Goal: Transaction & Acquisition: Purchase product/service

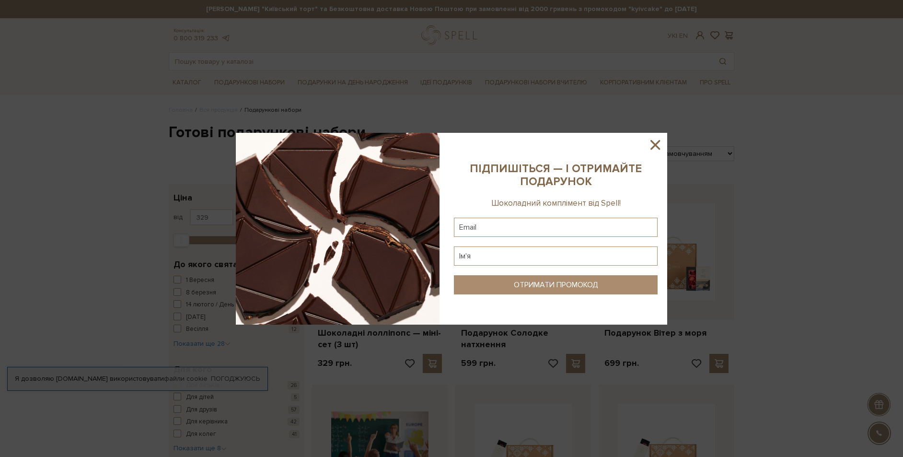
click at [655, 147] on icon at bounding box center [655, 145] width 16 height 16
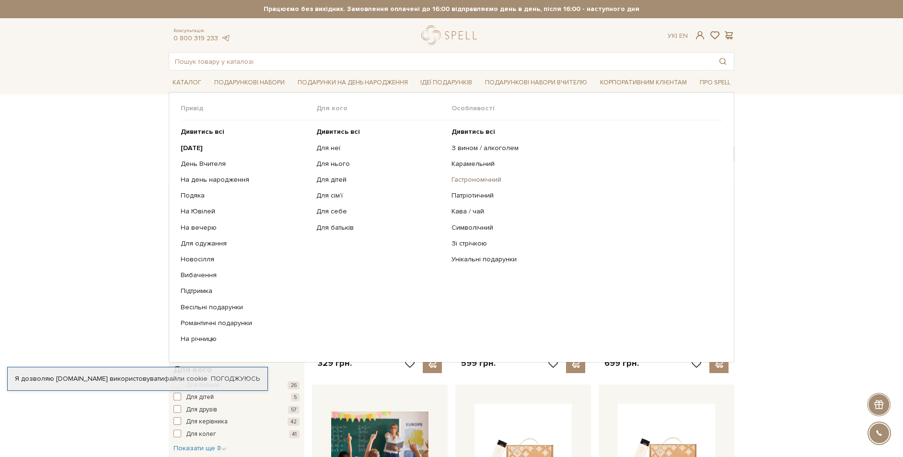
click at [480, 179] on link "Гастрономічний" at bounding box center [584, 179] width 264 height 9
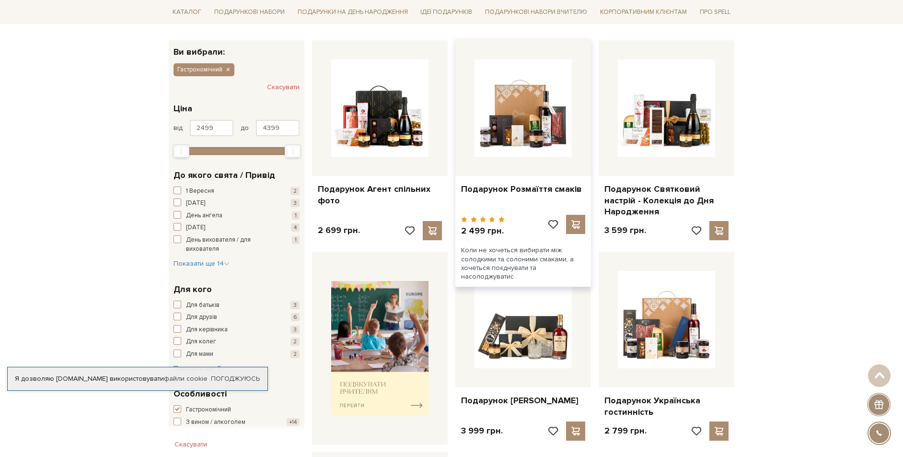
scroll to position [48, 0]
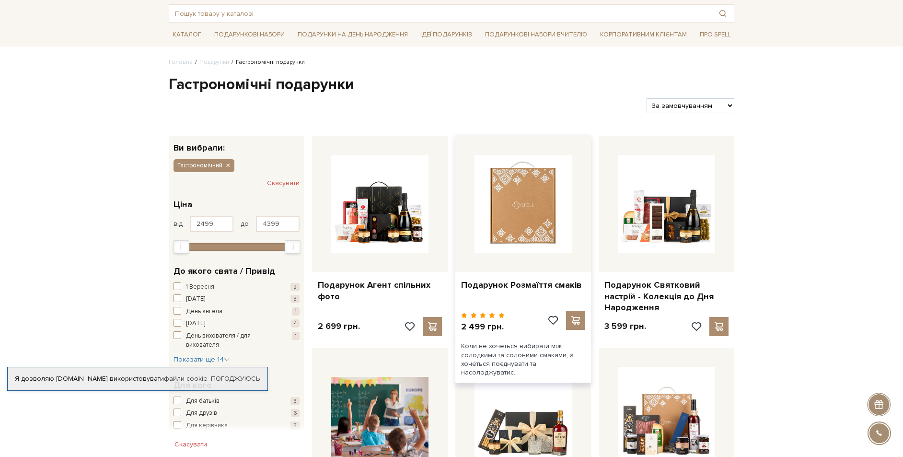
click at [528, 215] on img at bounding box center [523, 203] width 97 height 97
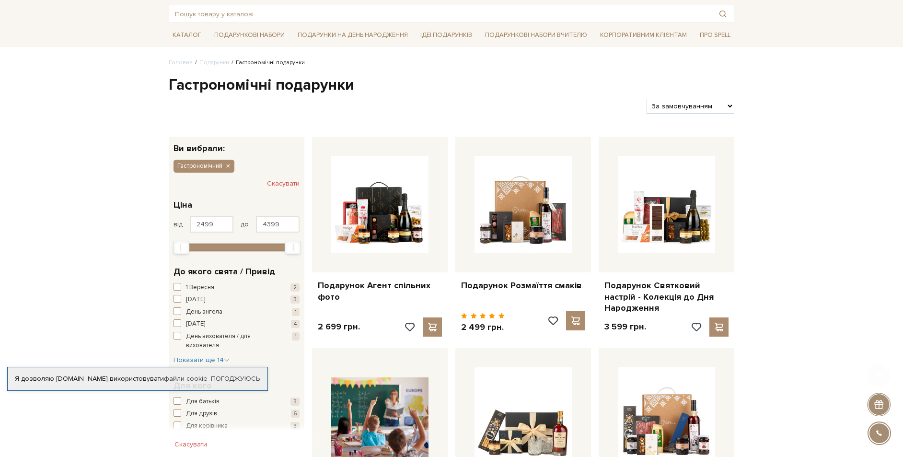
scroll to position [143, 0]
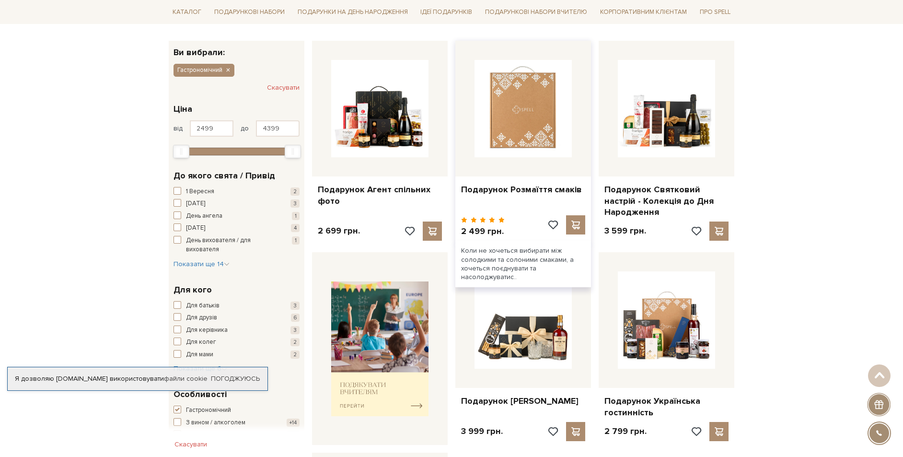
click at [514, 135] on img at bounding box center [523, 108] width 97 height 97
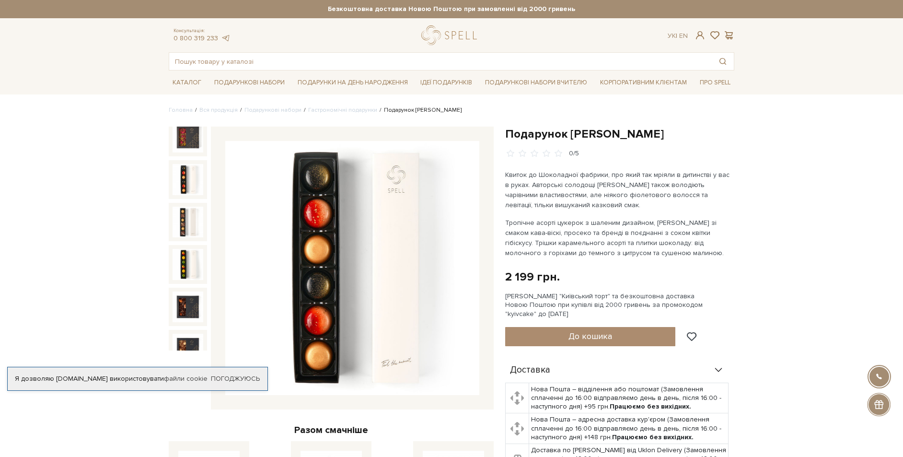
scroll to position [133, 0]
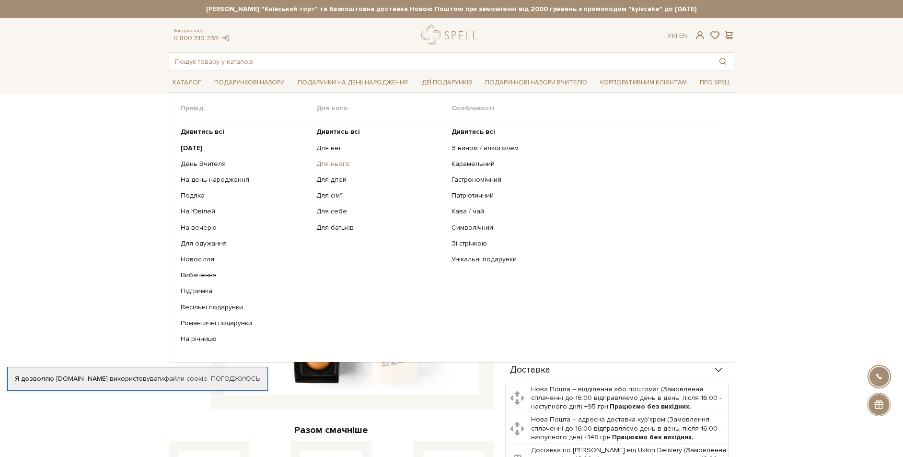
click at [331, 163] on link "Для нього" at bounding box center [380, 164] width 128 height 9
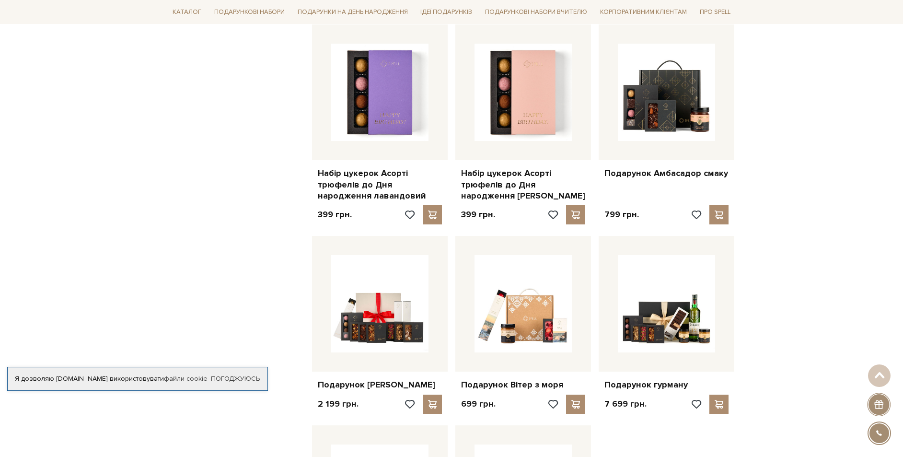
scroll to position [1055, 0]
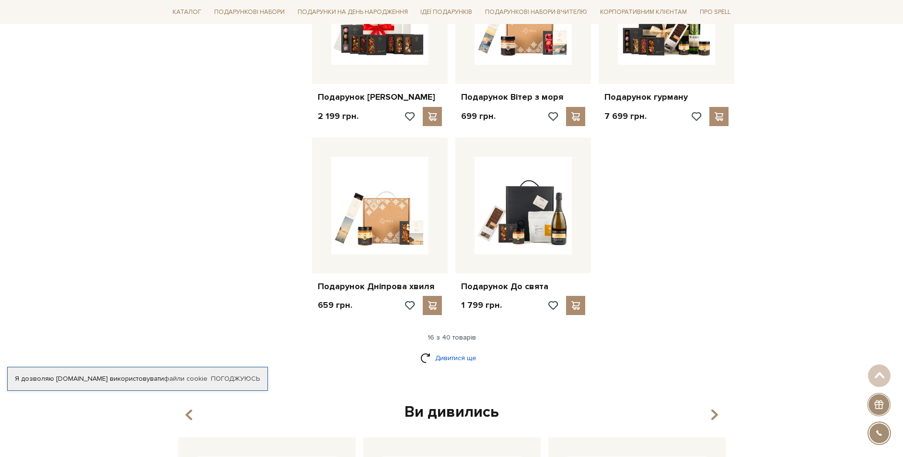
click at [475, 359] on link "Дивитися ще" at bounding box center [452, 358] width 62 height 17
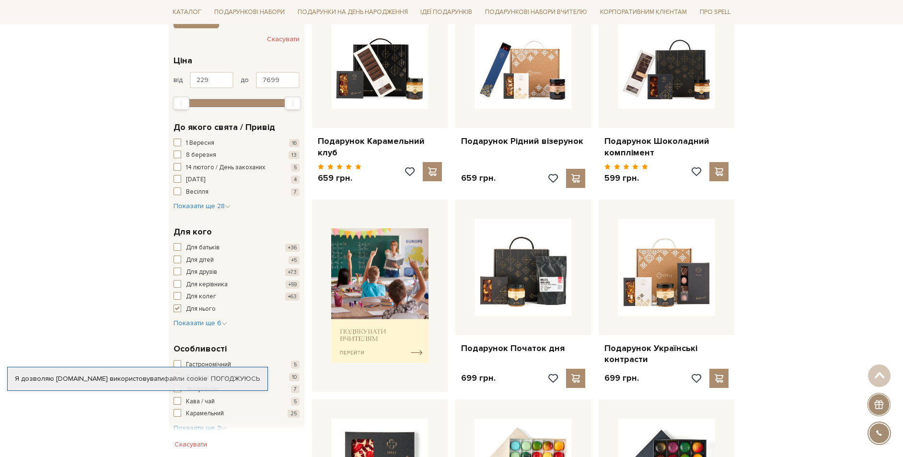
scroll to position [0, 0]
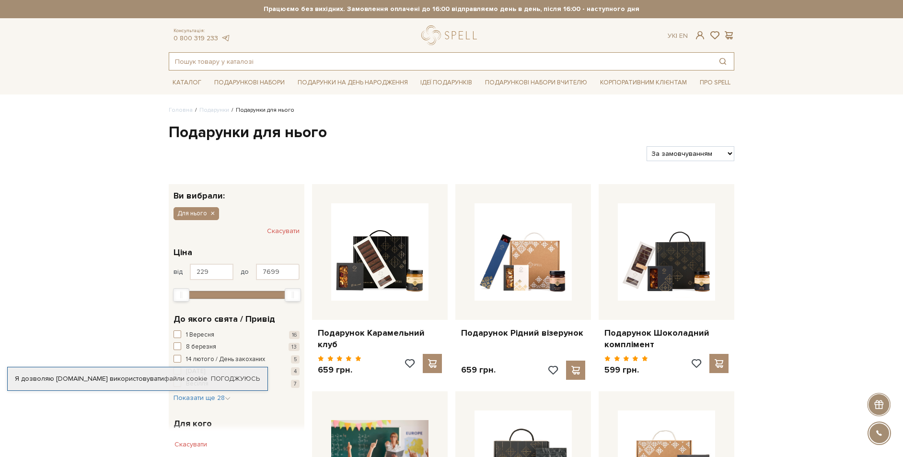
click at [205, 63] on input "text" at bounding box center [440, 61] width 543 height 17
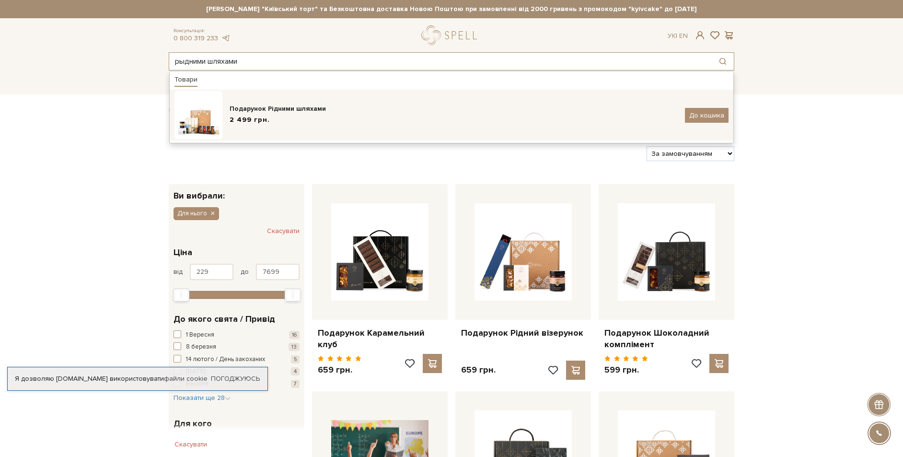
type input "рыдними шляхами"
click at [214, 126] on img at bounding box center [199, 115] width 48 height 48
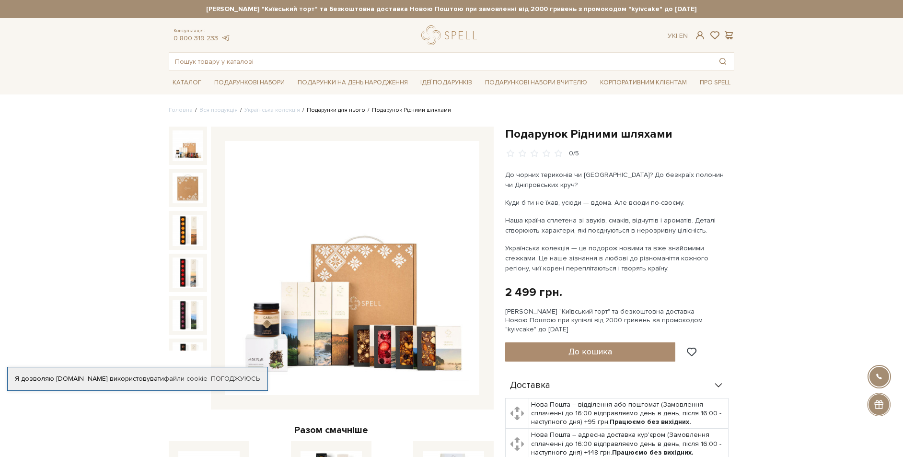
click at [320, 112] on link "Подарунки для нього" at bounding box center [336, 109] width 58 height 7
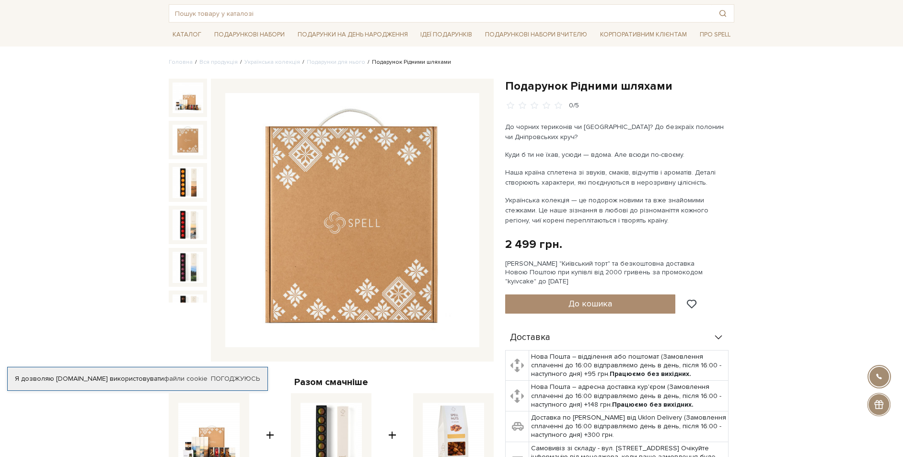
click at [469, 226] on img at bounding box center [352, 220] width 254 height 254
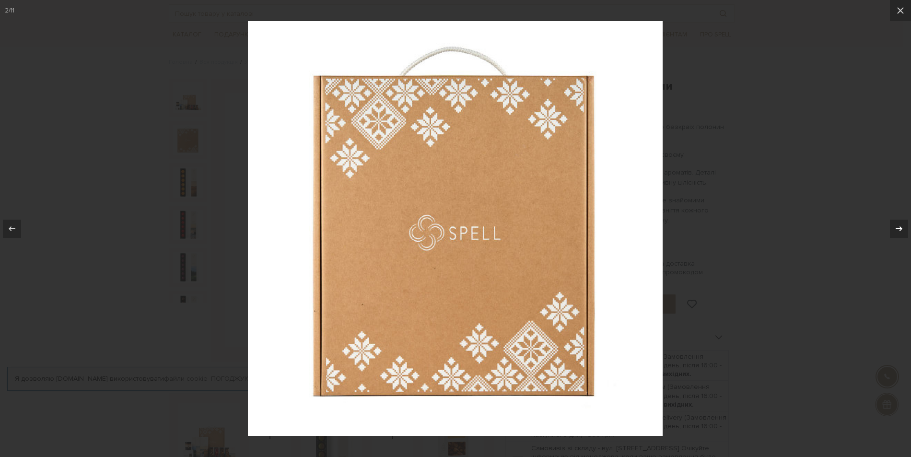
click at [897, 230] on icon at bounding box center [899, 229] width 12 height 12
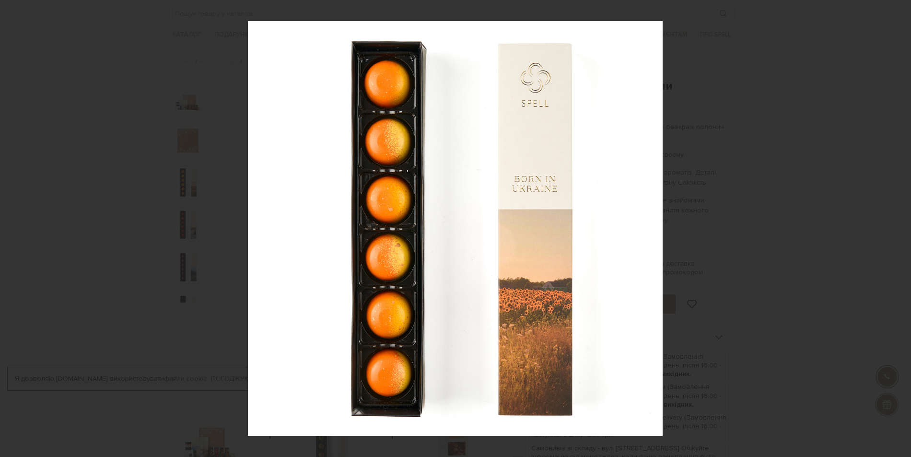
click at [897, 230] on div "3 / 11" at bounding box center [455, 228] width 911 height 457
click at [897, 230] on icon at bounding box center [899, 229] width 12 height 12
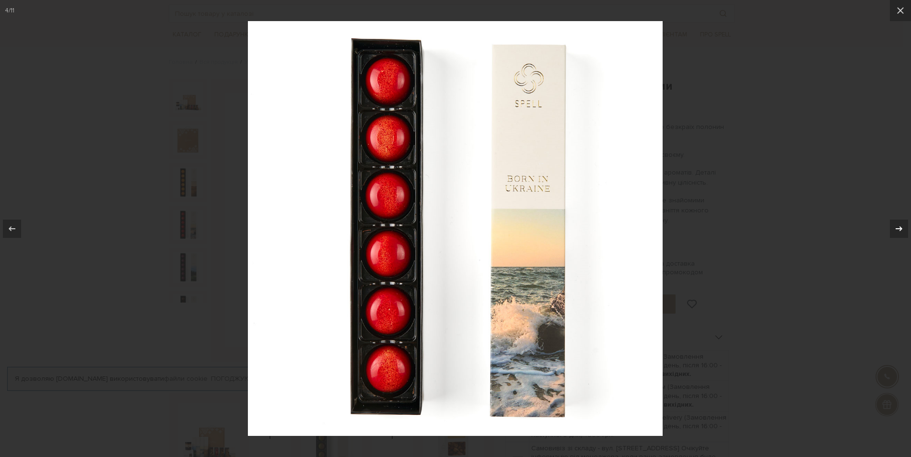
click at [897, 230] on icon at bounding box center [899, 229] width 12 height 12
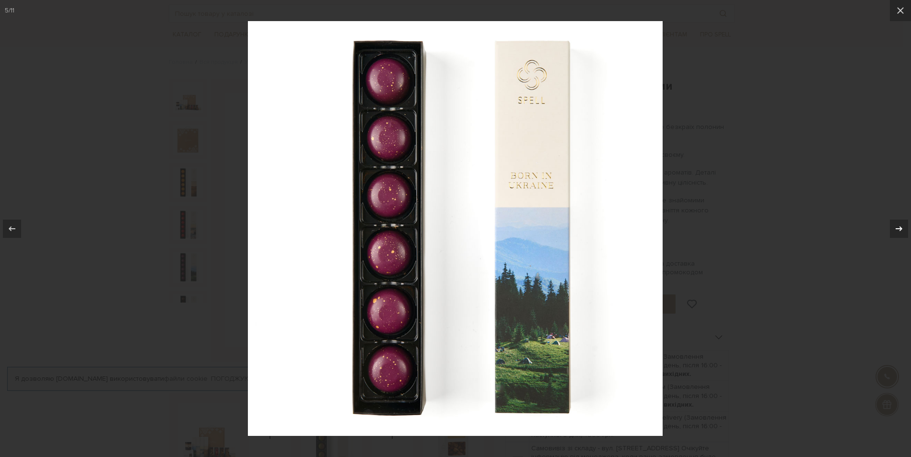
click at [897, 230] on icon at bounding box center [899, 229] width 12 height 12
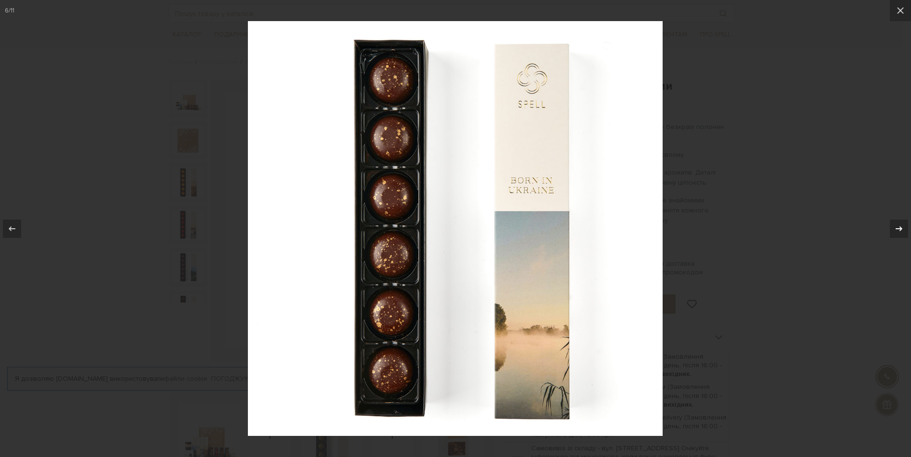
click at [897, 230] on icon at bounding box center [899, 229] width 12 height 12
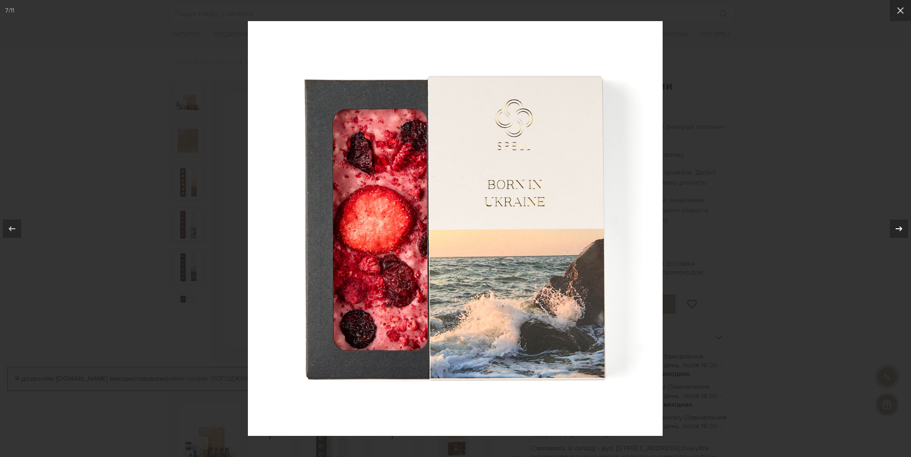
click at [897, 230] on div "7 / 11" at bounding box center [455, 228] width 911 height 457
click at [897, 230] on icon at bounding box center [899, 229] width 12 height 12
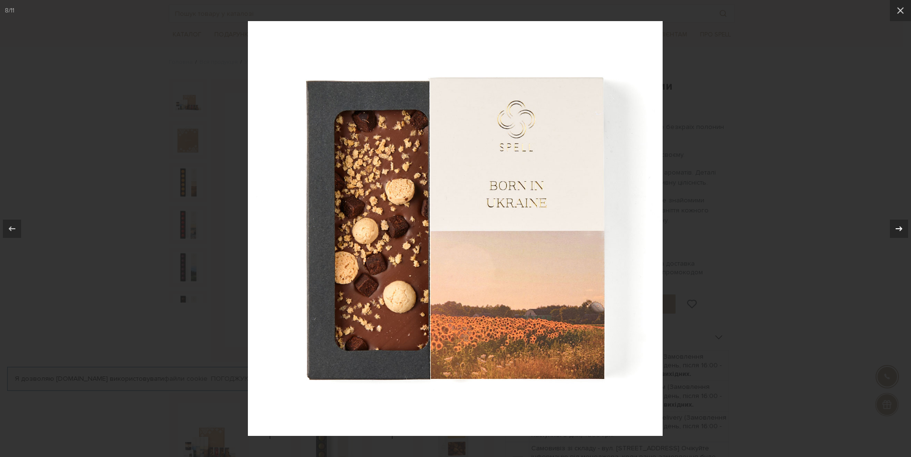
click at [897, 230] on icon at bounding box center [899, 229] width 12 height 12
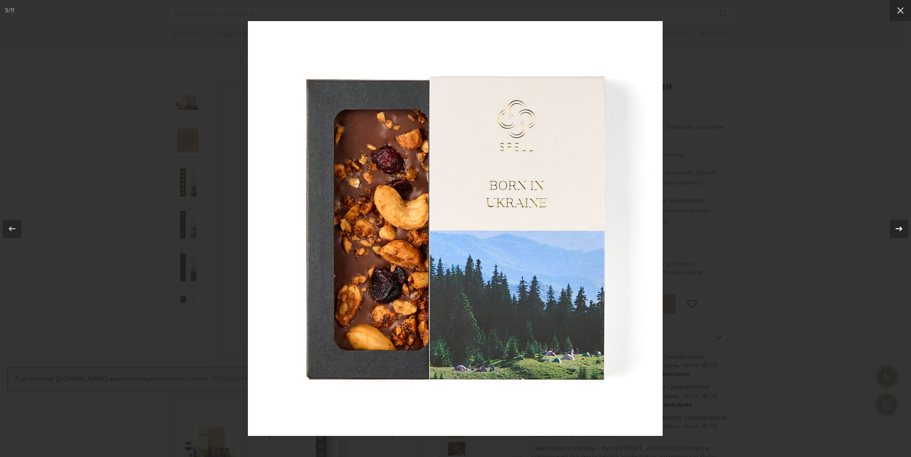
click at [897, 230] on icon at bounding box center [899, 229] width 12 height 12
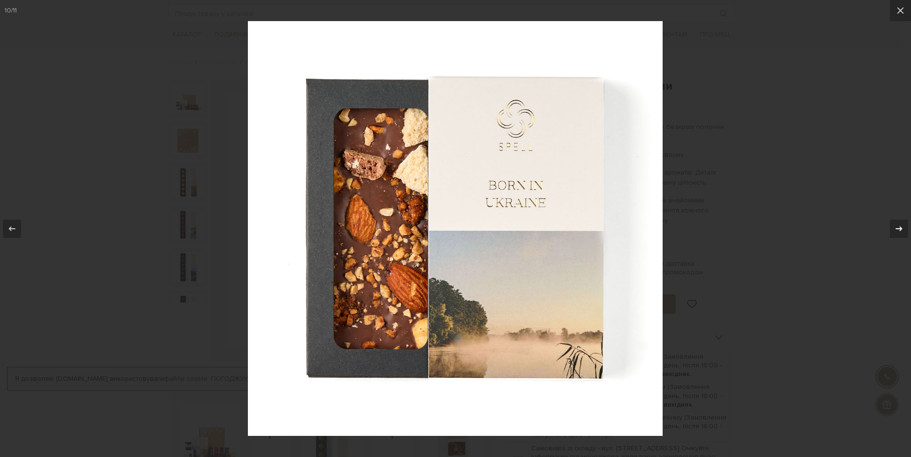
click at [897, 230] on icon at bounding box center [899, 229] width 12 height 12
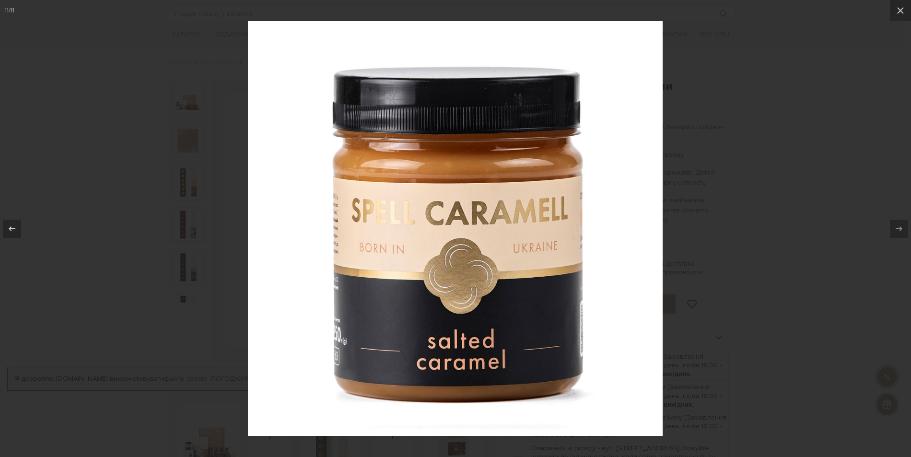
click at [897, 230] on icon at bounding box center [899, 229] width 12 height 12
click at [901, 6] on icon at bounding box center [901, 11] width 12 height 12
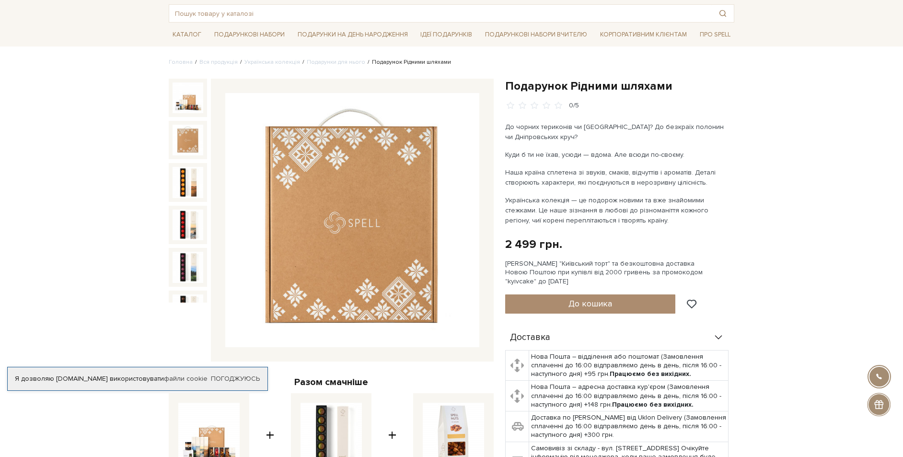
scroll to position [223, 0]
